Goal: Task Accomplishment & Management: Use online tool/utility

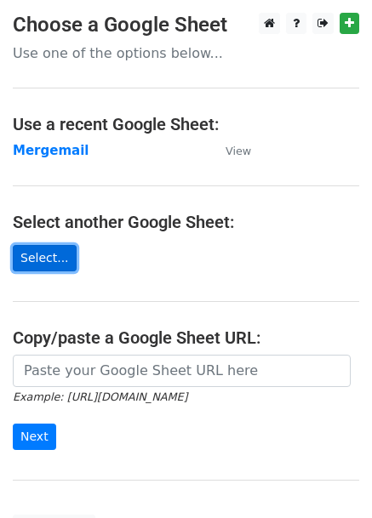
click at [43, 250] on link "Select..." at bounding box center [45, 258] width 64 height 26
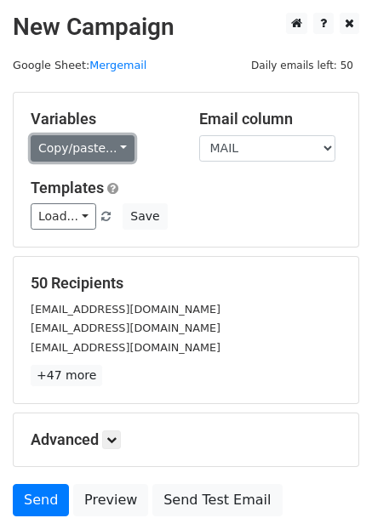
click at [74, 145] on link "Copy/paste..." at bounding box center [83, 148] width 104 height 26
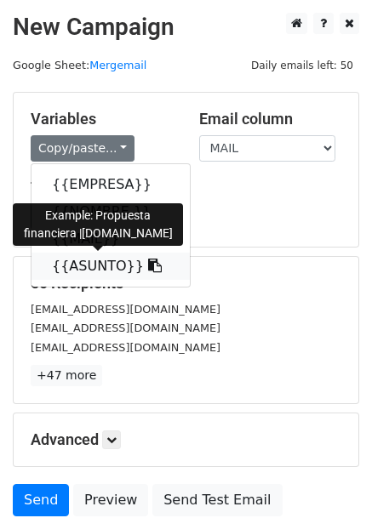
click at [88, 259] on link "{{ASUNTO}}" at bounding box center [110, 266] width 158 height 27
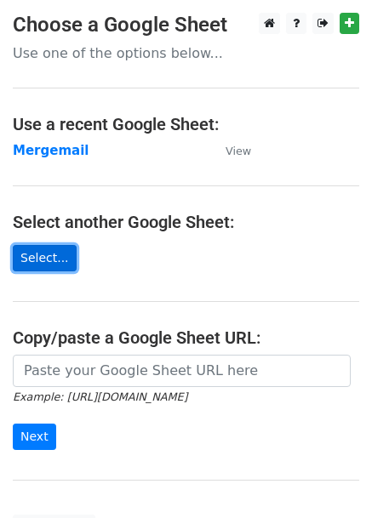
click at [49, 257] on link "Select..." at bounding box center [45, 258] width 64 height 26
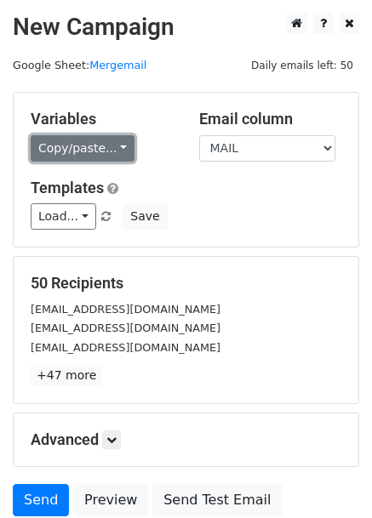
click at [61, 147] on link "Copy/paste..." at bounding box center [83, 148] width 104 height 26
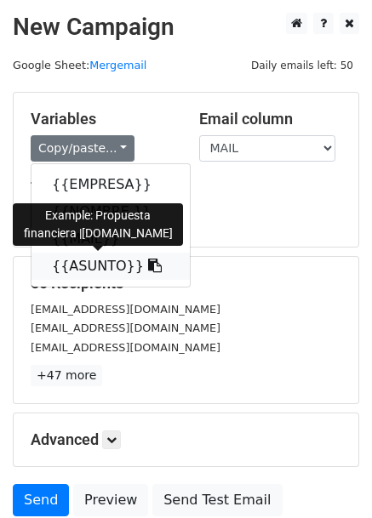
click at [84, 270] on link "{{ASUNTO}}" at bounding box center [110, 266] width 158 height 27
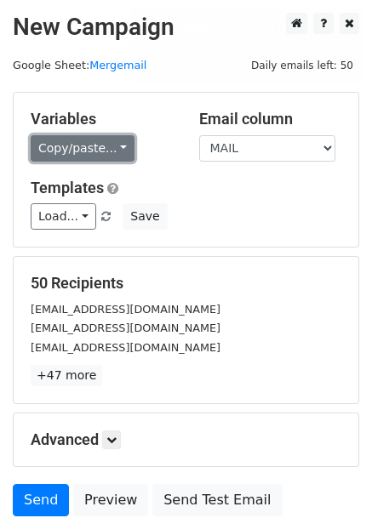
click at [85, 147] on link "Copy/paste..." at bounding box center [83, 148] width 104 height 26
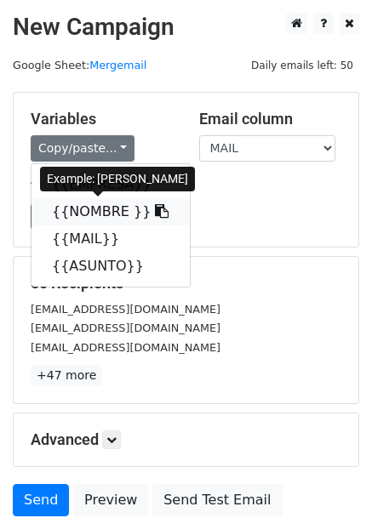
click at [92, 210] on link "{{NOMBRE }}" at bounding box center [110, 211] width 158 height 27
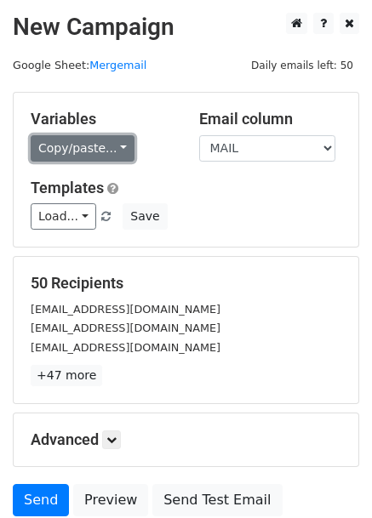
click at [108, 142] on link "Copy/paste..." at bounding box center [83, 148] width 104 height 26
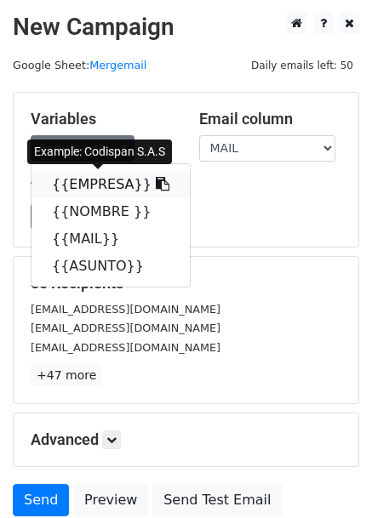
click at [100, 186] on link "{{EMPRESA}}" at bounding box center [110, 184] width 158 height 27
